Goal: Check status: Check status

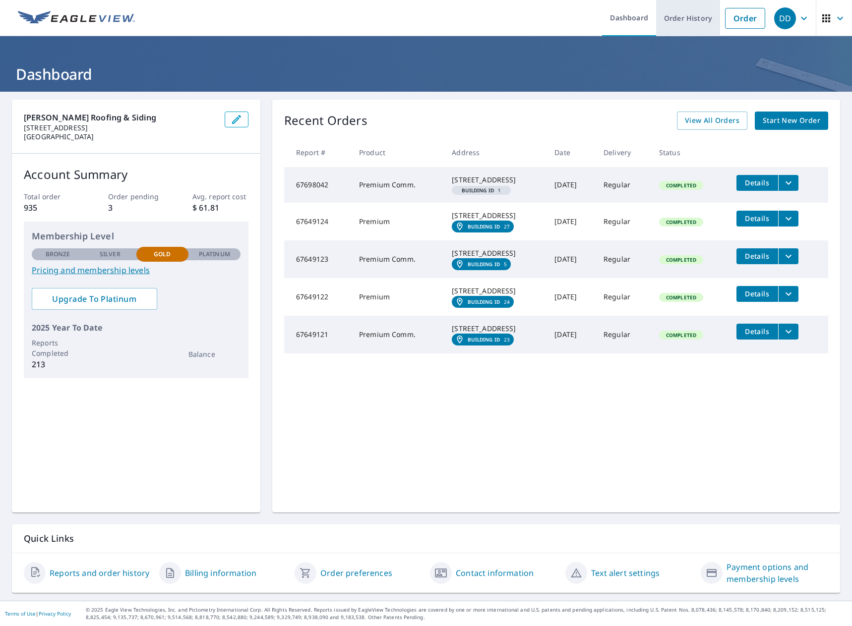
click at [699, 19] on link "Order History" at bounding box center [688, 18] width 64 height 36
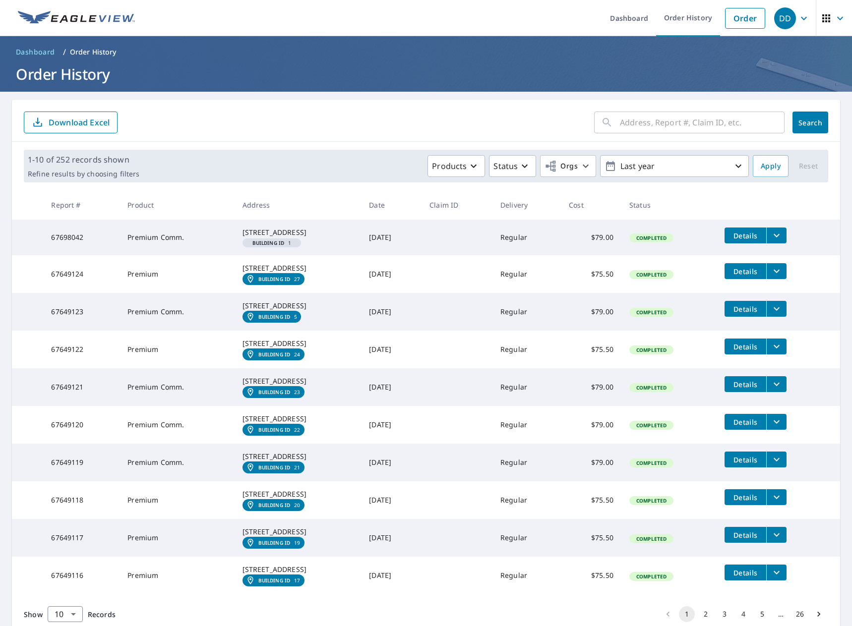
click at [692, 116] on input "text" at bounding box center [702, 123] width 165 height 28
type input "[STREET_ADDRESS]"
click button "Search" at bounding box center [810, 123] width 36 height 22
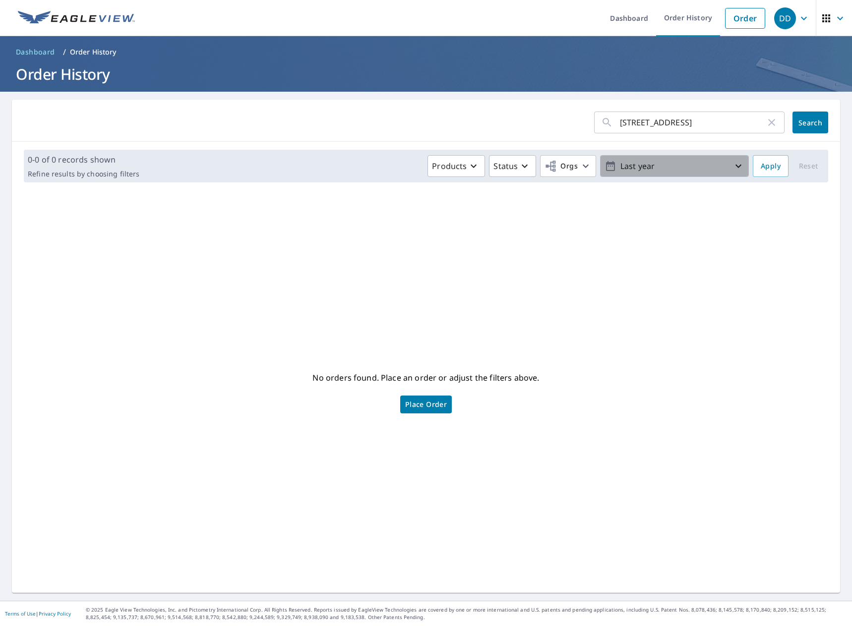
click at [732, 166] on icon "button" at bounding box center [738, 166] width 12 height 12
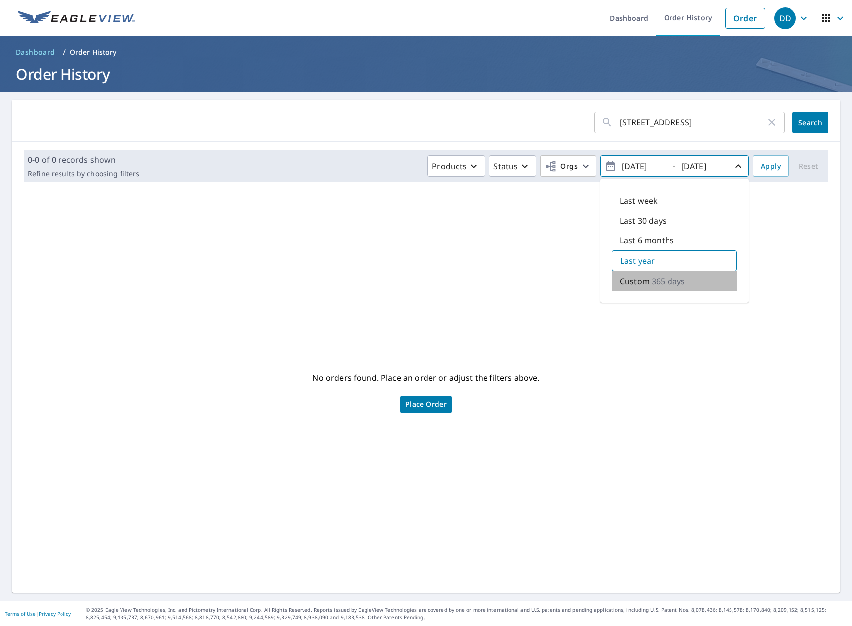
click at [634, 280] on p "Custom" at bounding box center [635, 281] width 30 height 12
click at [690, 165] on input "[DATE]" at bounding box center [702, 166] width 49 height 16
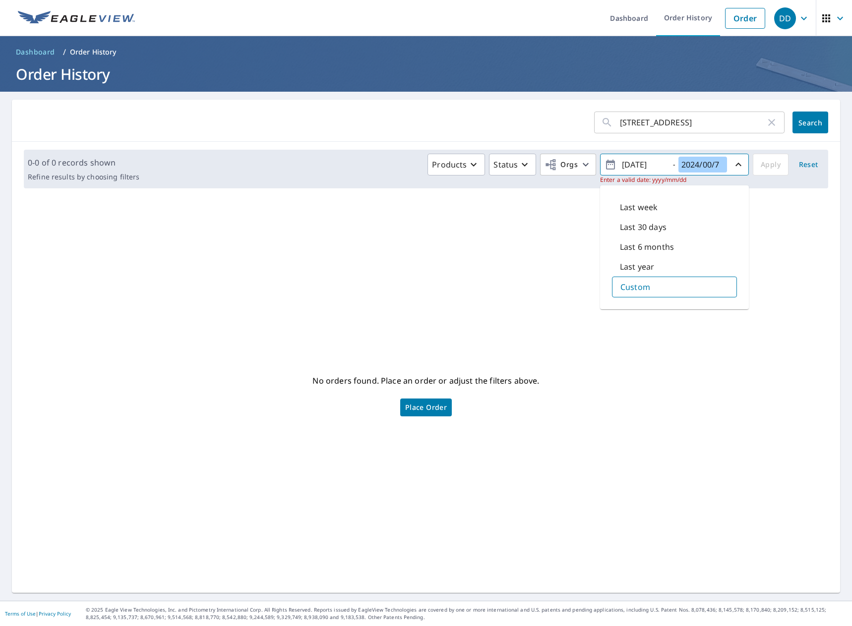
type input "2024/00/7"
click at [633, 165] on input "[DATE]" at bounding box center [643, 165] width 49 height 16
click at [633, 166] on input "[DATE]" at bounding box center [643, 165] width 49 height 16
type input "[DATE]"
click at [696, 165] on input "2024/00/7" at bounding box center [702, 165] width 49 height 16
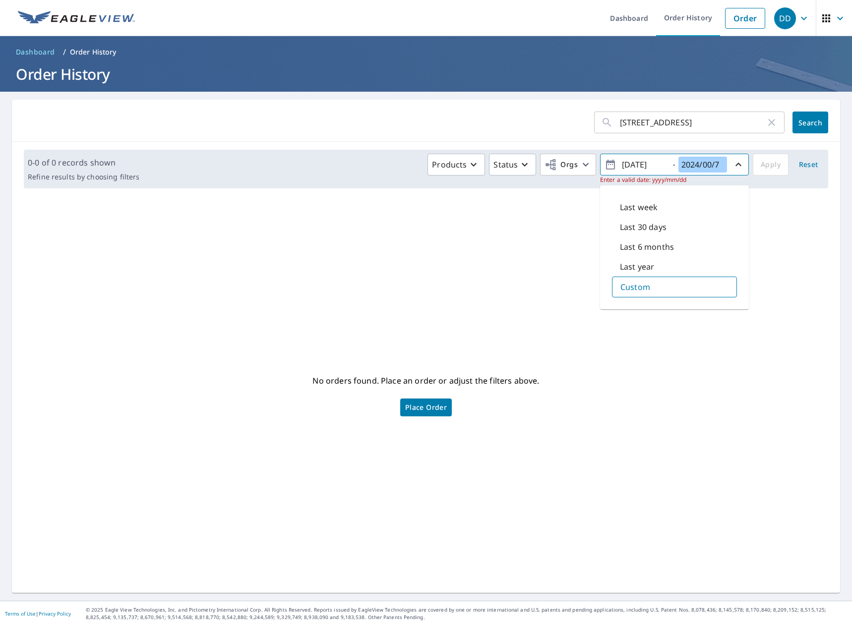
click at [700, 163] on input "2024/00/7" at bounding box center [702, 165] width 49 height 16
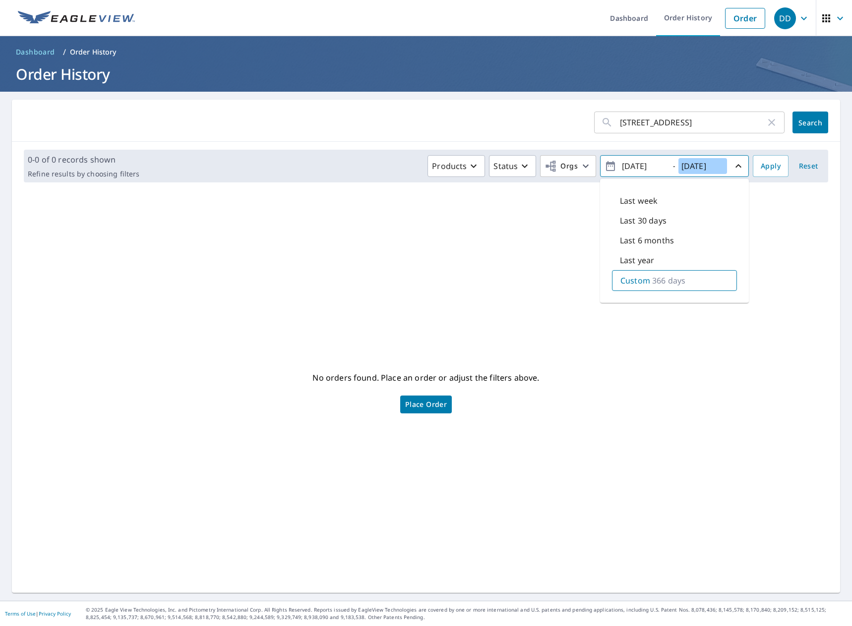
type input "[DATE]"
click at [664, 281] on p "366 days" at bounding box center [668, 281] width 33 height 12
drag, startPoint x: 626, startPoint y: 274, endPoint x: 624, endPoint y: 297, distance: 23.4
click at [626, 275] on div "Custom 366 days" at bounding box center [674, 280] width 125 height 21
click at [729, 16] on link "Order" at bounding box center [745, 18] width 40 height 21
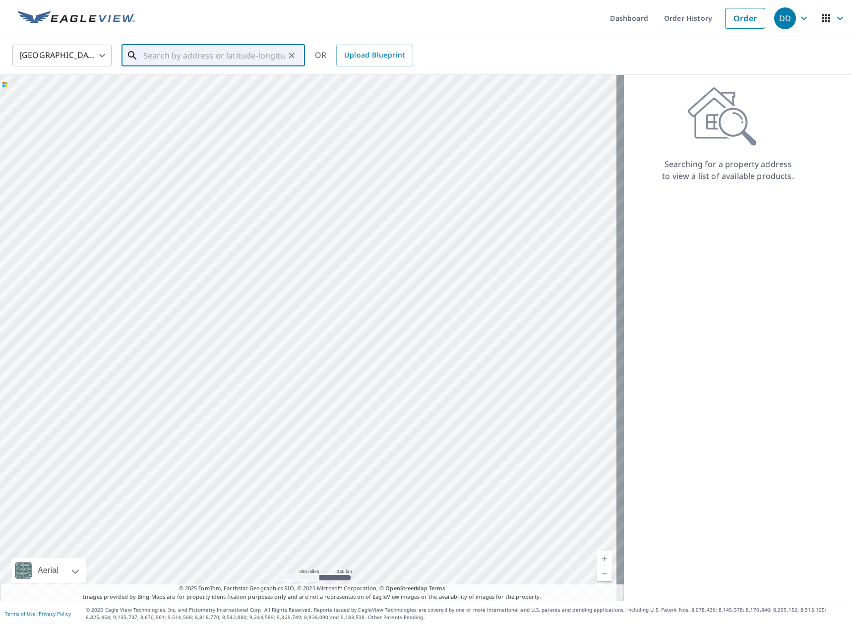
click at [187, 60] on input "text" at bounding box center [213, 56] width 141 height 28
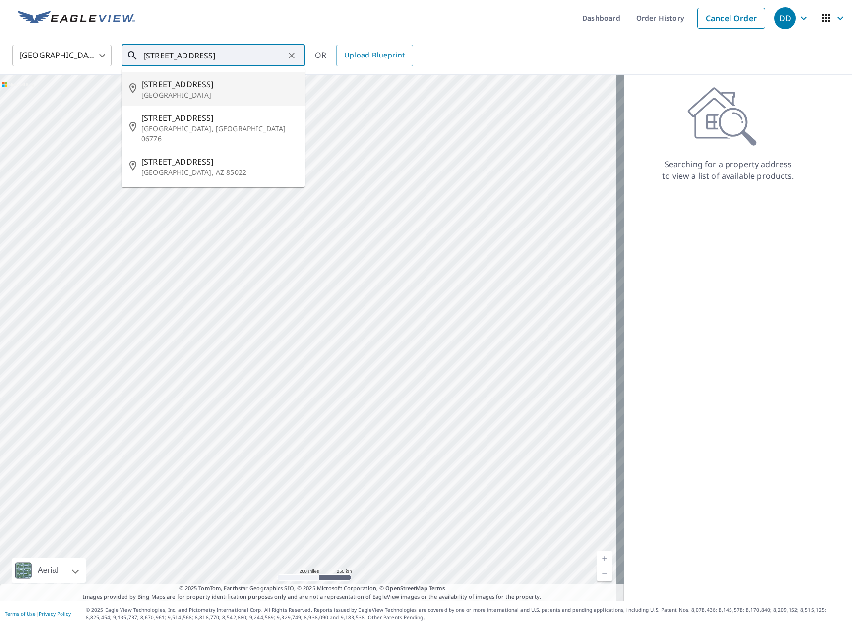
click at [165, 91] on p "[GEOGRAPHIC_DATA]" at bounding box center [219, 95] width 156 height 10
type input "[STREET_ADDRESS]"
click at [165, 91] on div "Aerial Road A standard road map Aerial A detailed look from above Labels Labels…" at bounding box center [312, 338] width 624 height 526
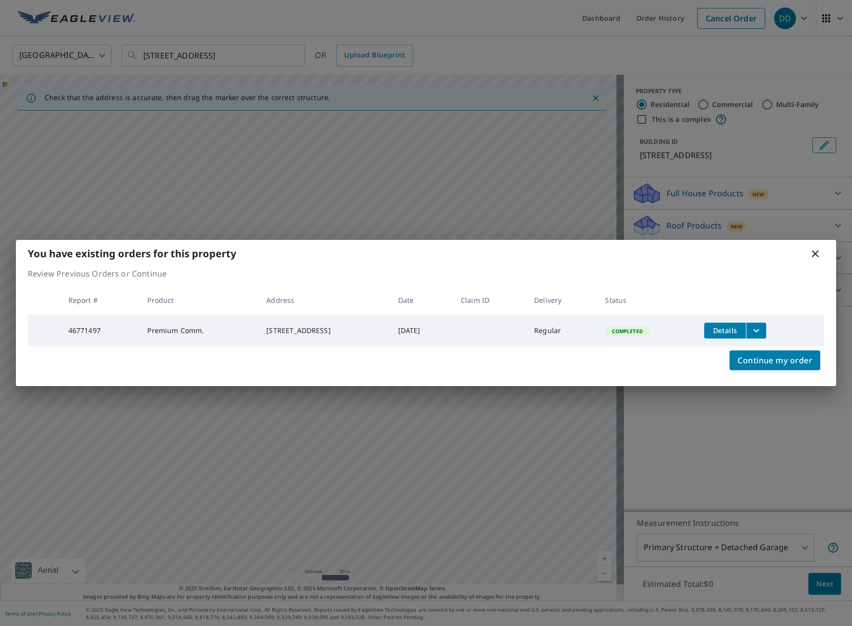
click at [762, 328] on icon "filesDropdownBtn-46771497" at bounding box center [756, 331] width 12 height 12
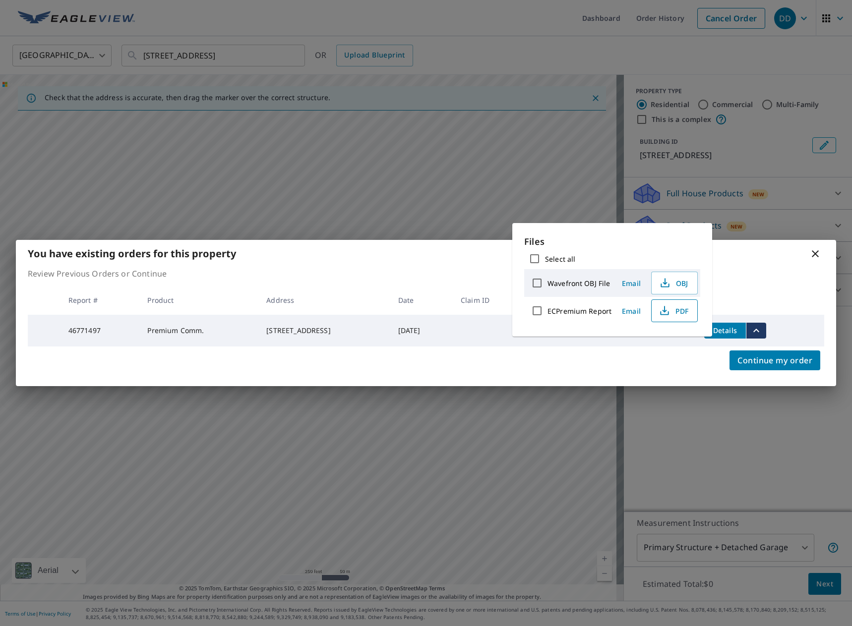
click at [667, 314] on icon "button" at bounding box center [664, 313] width 8 height 4
click at [812, 253] on icon at bounding box center [815, 254] width 12 height 12
